Goal: Information Seeking & Learning: Learn about a topic

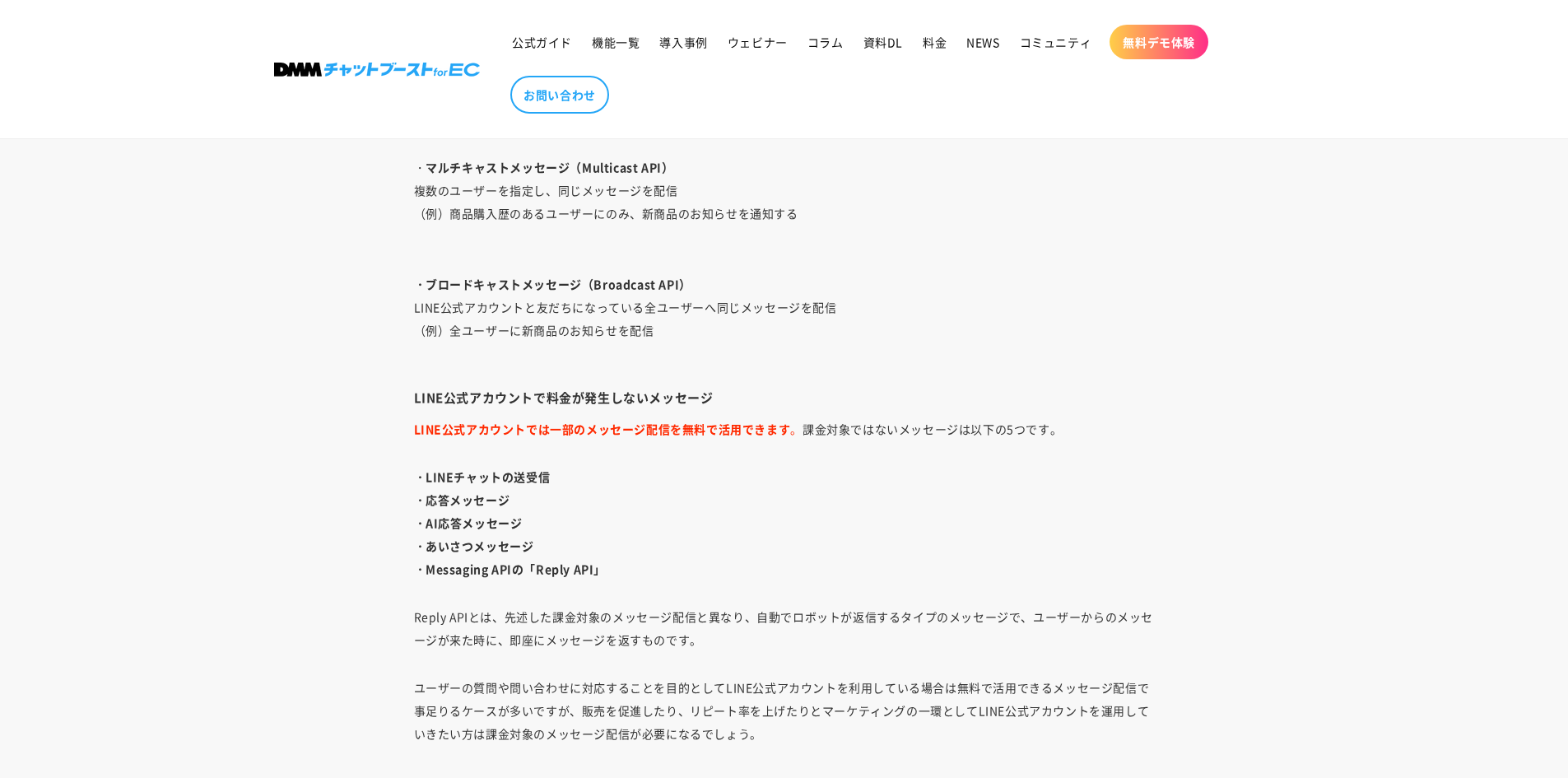
click at [558, 505] on p "・LINEチャットの送受信 ・応答メッセージ ・AI応答メッセージ ・あいさつメッセージ ・Messaging APIの「Reply API」" at bounding box center [785, 523] width 741 height 115
drag, startPoint x: 541, startPoint y: 571, endPoint x: 596, endPoint y: 573, distance: 55.0
click at [596, 573] on strong "・Messaging APIの「Reply API」" at bounding box center [511, 568] width 193 height 16
copy strong "Reply API"
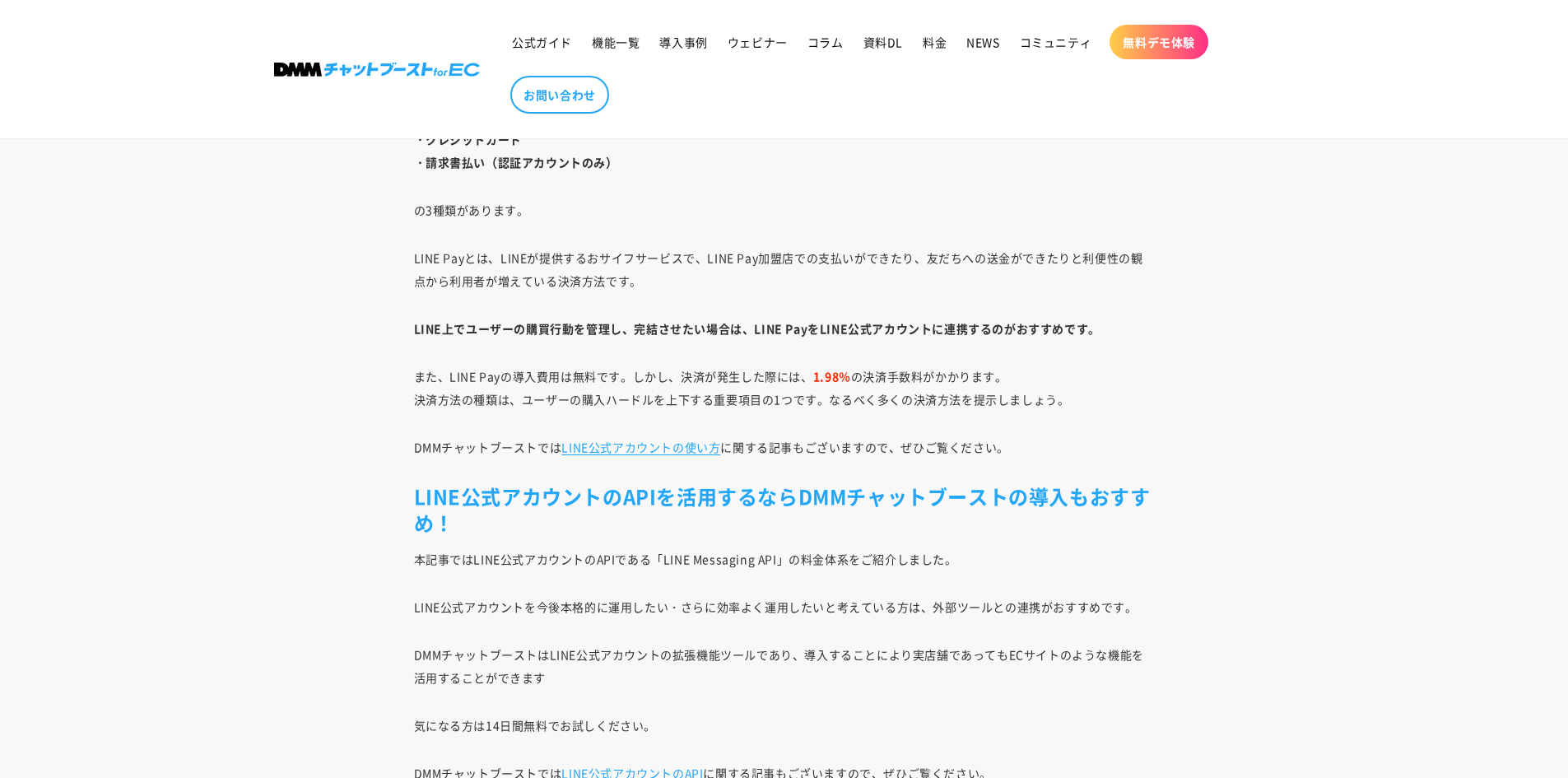
scroll to position [3421, 0]
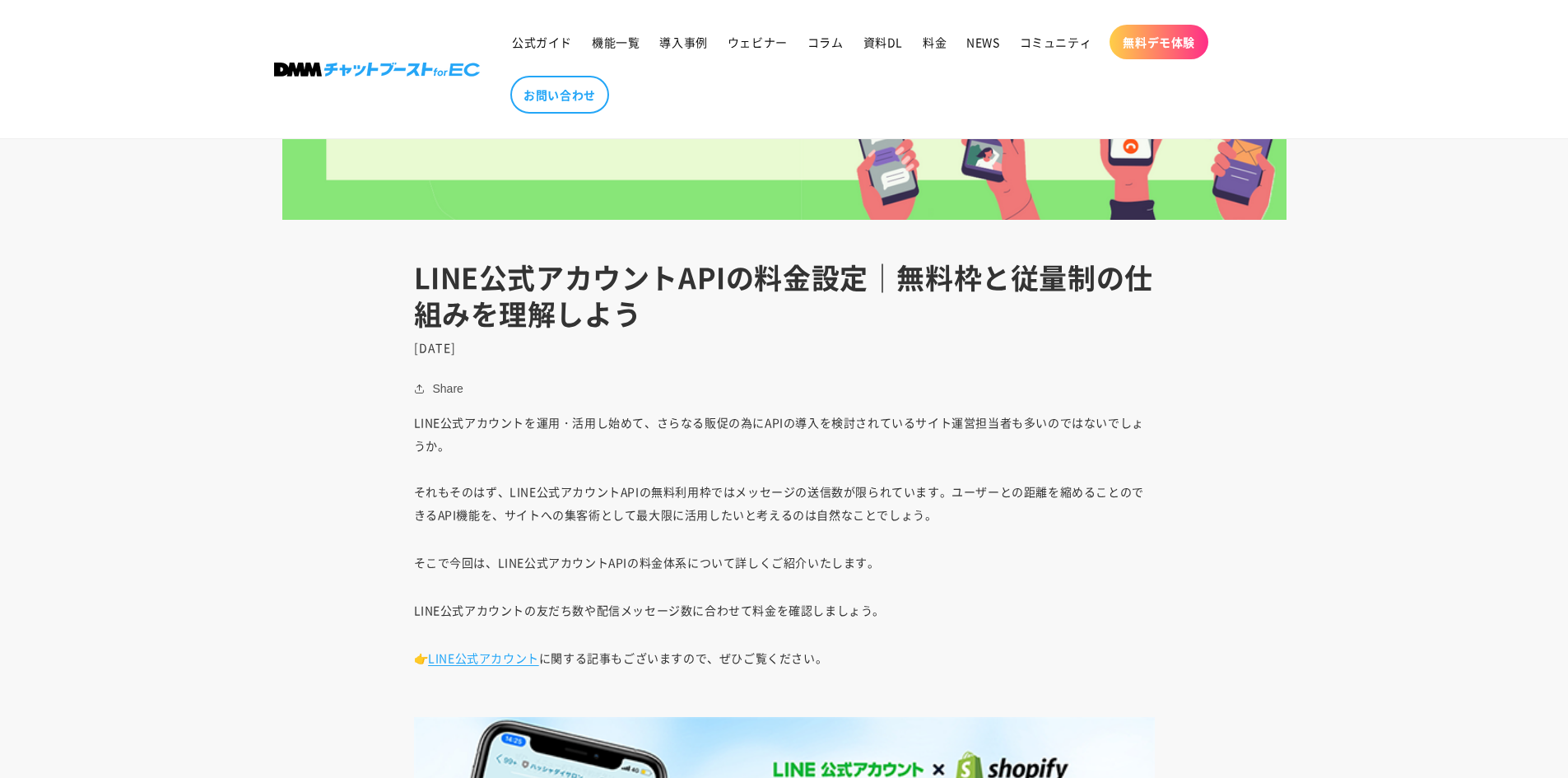
scroll to position [3107, 0]
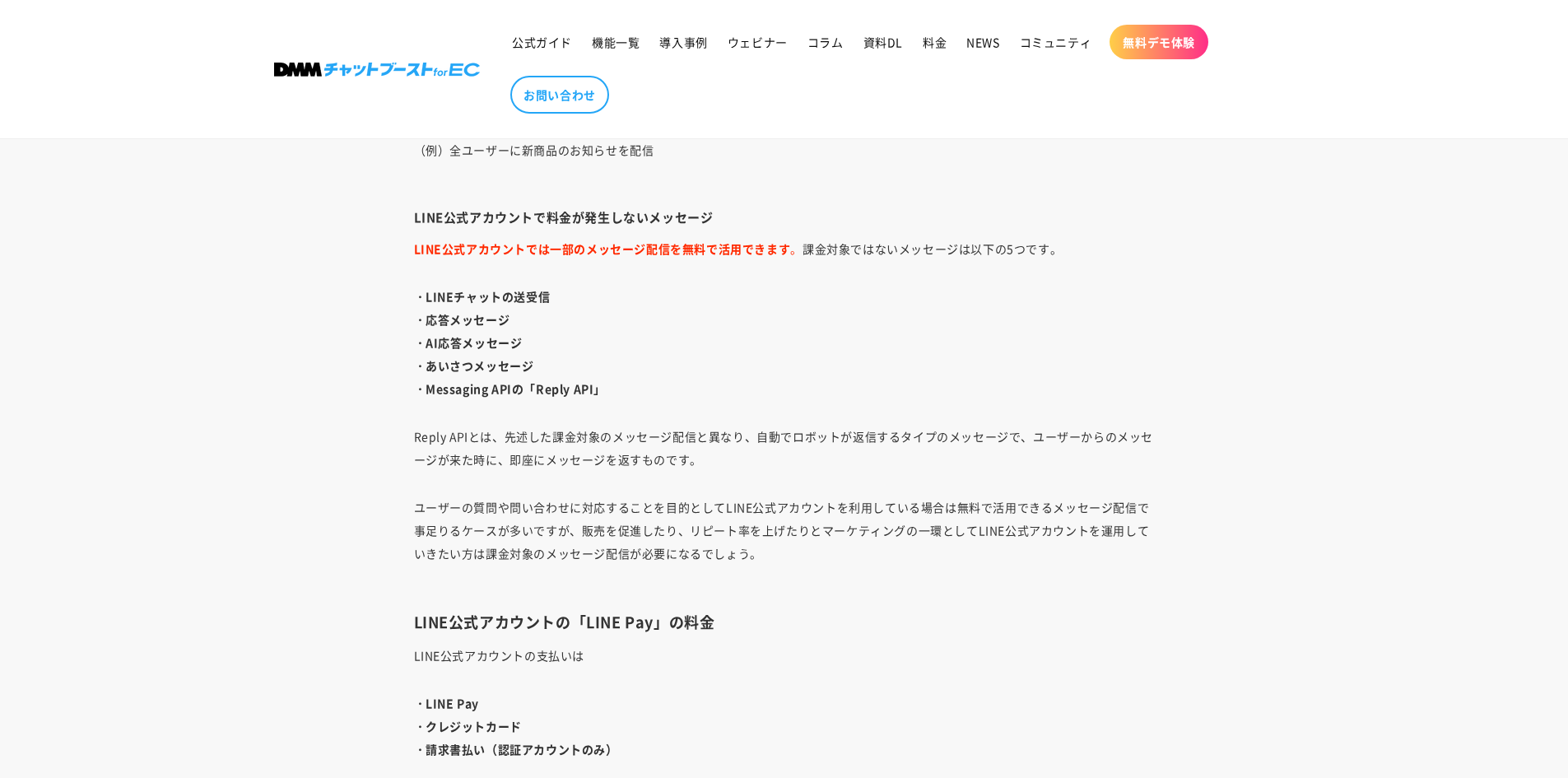
click at [477, 321] on strong "・応答メッセージ" at bounding box center [462, 319] width 96 height 16
drag, startPoint x: 536, startPoint y: 389, endPoint x: 601, endPoint y: 394, distance: 65.2
click at [601, 394] on strong "・Messaging APIの「Reply API」" at bounding box center [511, 388] width 193 height 16
copy strong "Reply API"
click at [629, 396] on p "・LINEチャットの送受信 ・応答メッセージ ・AI応答メッセージ ・あいさつメッセージ ・Messaging APIの「Reply API」" at bounding box center [785, 342] width 741 height 115
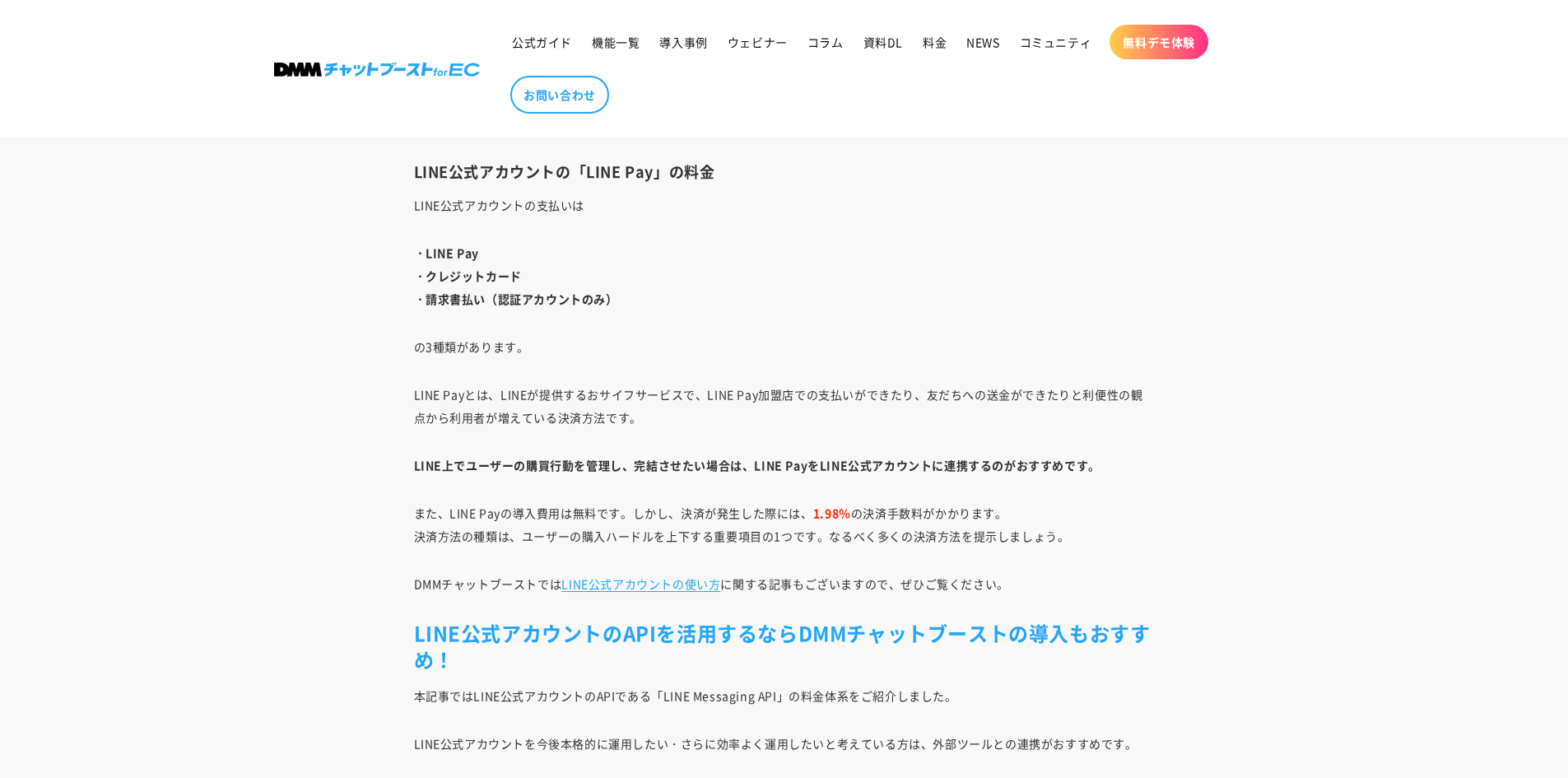
scroll to position [3601, 0]
